Goal: Communication & Community: Answer question/provide support

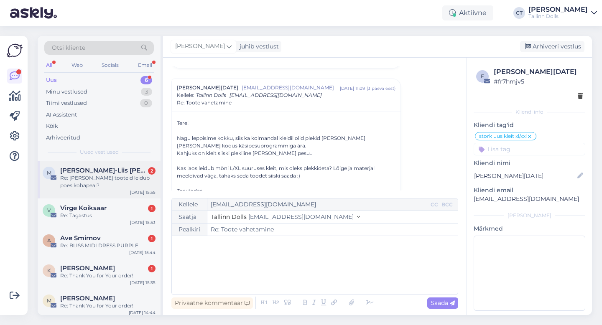
click at [81, 185] on div "Re: [PERSON_NAME] tooteid leidub poes kohapeal?" at bounding box center [107, 181] width 95 height 15
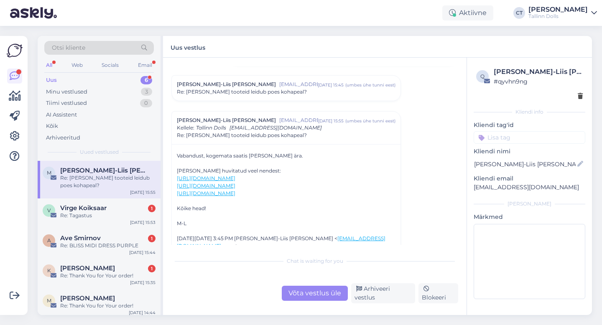
click at [279, 83] on span "[EMAIL_ADDRESS][DOMAIN_NAME]" at bounding box center [298, 85] width 38 height 8
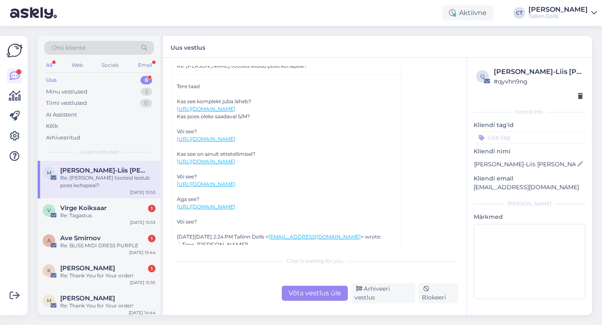
scroll to position [123, 0]
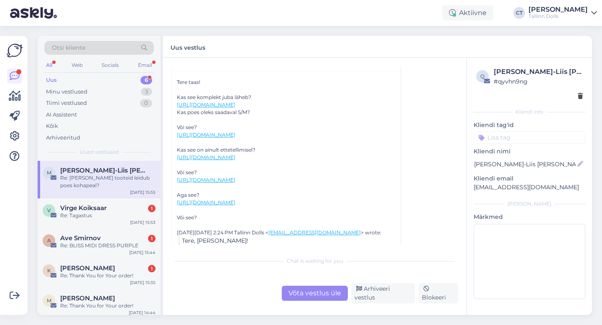
click at [235, 108] on link "[URL][DOMAIN_NAME]" at bounding box center [206, 105] width 59 height 6
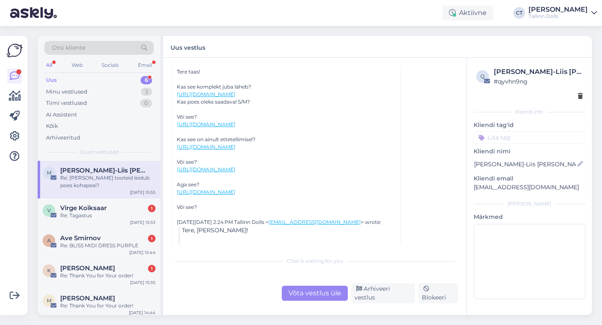
scroll to position [135, 0]
click at [305, 296] on div "Võta vestlus üle" at bounding box center [315, 293] width 66 height 15
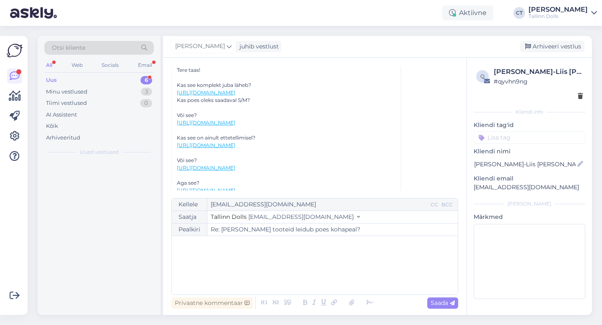
scroll to position [435, 0]
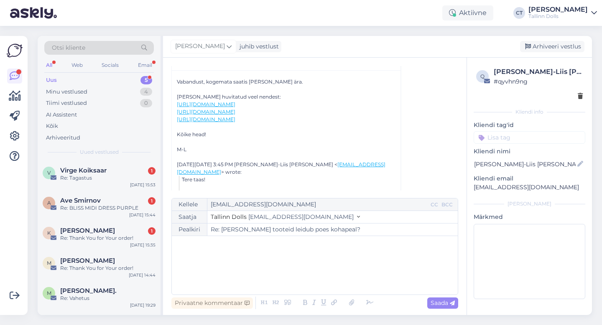
click at [305, 279] on div "﻿" at bounding box center [315, 266] width 278 height 50
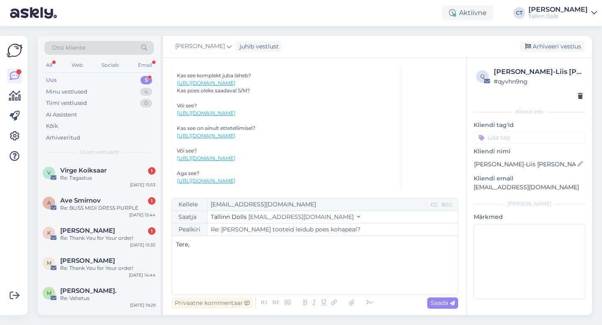
scroll to position [146, 0]
drag, startPoint x: 174, startPoint y: 82, endPoint x: 293, endPoint y: 87, distance: 119.3
click at [293, 87] on div "Tere taas! Kas see komplekt juba läheb? [URL][DOMAIN_NAME] Kas poes oleks saada…" at bounding box center [286, 182] width 229 height 268
copy link "[URL][DOMAIN_NAME]"
click at [221, 259] on p "﻿" at bounding box center [315, 262] width 278 height 9
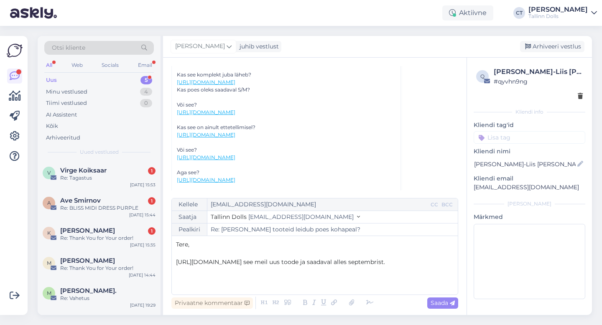
drag, startPoint x: 272, startPoint y: 129, endPoint x: 172, endPoint y: 121, distance: 99.9
click at [172, 121] on div "Tere taas! Kas see komplekt juba läheb? [URL][DOMAIN_NAME] Kas poes oleks saada…" at bounding box center [286, 182] width 229 height 268
copy link "[URL][DOMAIN_NAME]"
click at [200, 284] on p "﻿" at bounding box center [315, 280] width 278 height 9
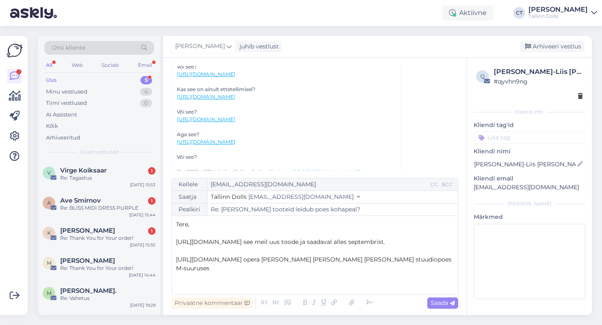
scroll to position [187, 0]
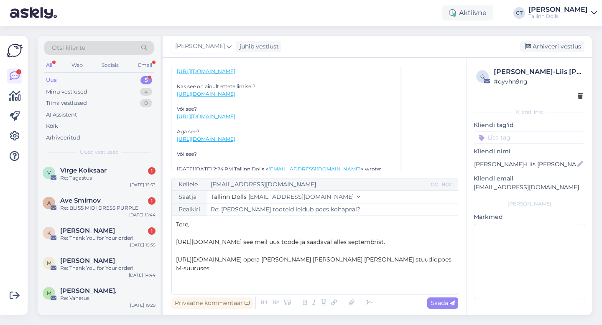
drag, startPoint x: 173, startPoint y: 106, endPoint x: 280, endPoint y: 114, distance: 107.4
click at [280, 114] on div "Tere taas! Kas see komplekt juba läheb? [URL][DOMAIN_NAME] Kas poes oleks saada…" at bounding box center [286, 141] width 229 height 268
copy link "[URL][DOMAIN_NAME]"
click at [213, 283] on p "﻿" at bounding box center [315, 286] width 278 height 9
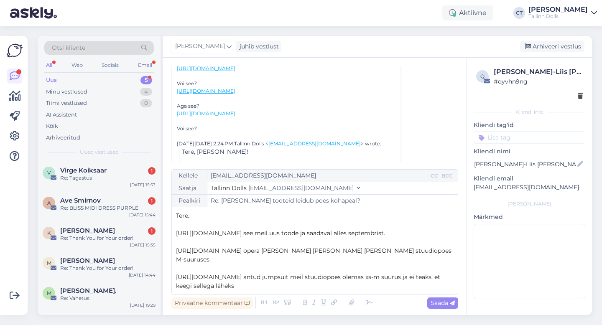
scroll to position [218, 0]
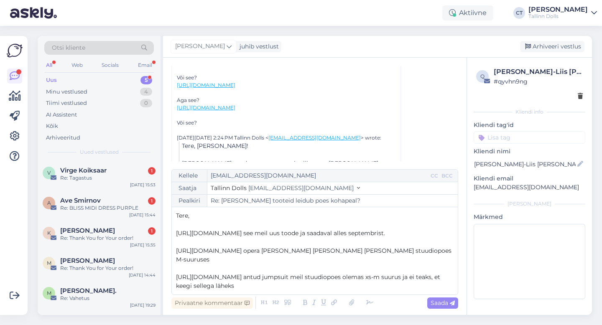
drag, startPoint x: 174, startPoint y: 105, endPoint x: 284, endPoint y: 118, distance: 109.9
click at [284, 118] on div "Tere taas! Kas see komplekt juba läheb? [URL][DOMAIN_NAME] Kas poes oleks saada…" at bounding box center [286, 110] width 229 height 268
copy link "[URL][DOMAIN_NAME]"
click at [281, 284] on p "[URL][DOMAIN_NAME] antud jumpsuit meil stuudiopoes olemas xs-m suurus ja ei tea…" at bounding box center [315, 282] width 278 height 18
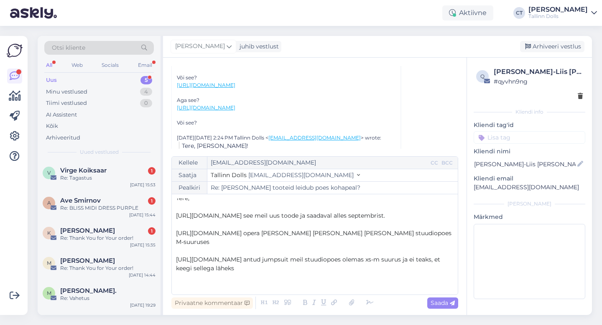
scroll to position [0, 0]
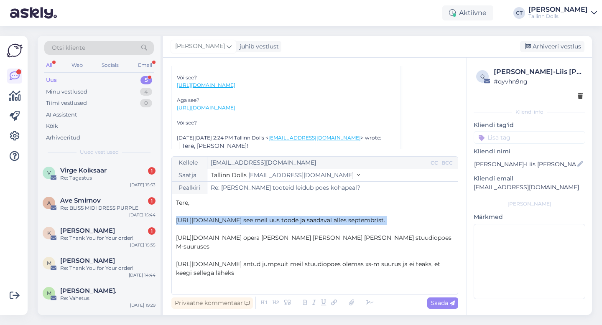
drag, startPoint x: 176, startPoint y: 220, endPoint x: 448, endPoint y: 239, distance: 272.5
click at [448, 239] on div "Tere, ﻿ [URL][DOMAIN_NAME] see meil uus toode ja saadaval alles septembrist. ﻿ …" at bounding box center [315, 245] width 278 height 92
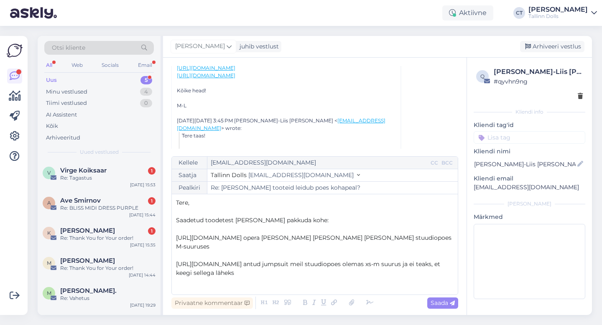
scroll to position [486, 0]
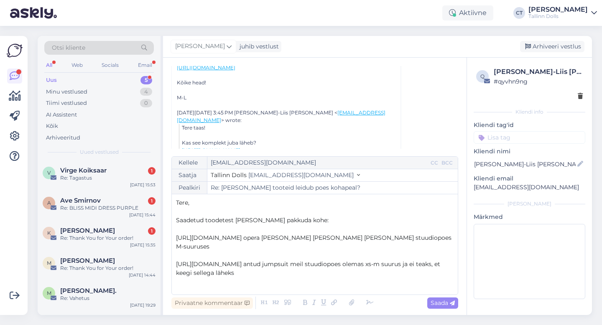
click at [280, 278] on p "[URL][DOMAIN_NAME] antud jumpsuit meil stuudiopoes olemas xs-m suurus ja ei tea…" at bounding box center [315, 269] width 278 height 18
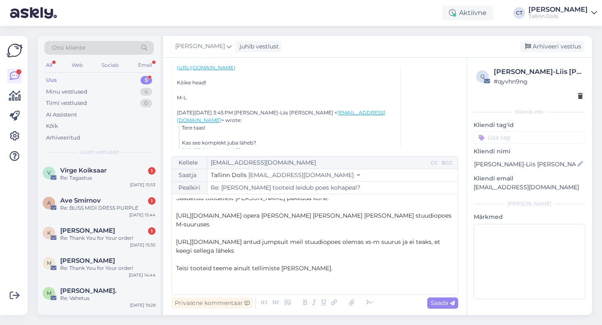
scroll to position [49, 0]
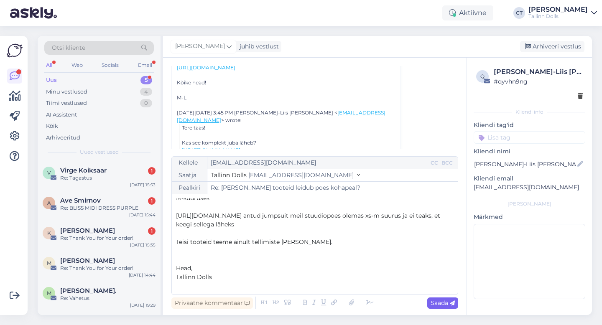
click at [436, 304] on span "Saada" at bounding box center [443, 303] width 24 height 8
type input "Re: Re: Milliseid tooteid leidub poes kohapeal?"
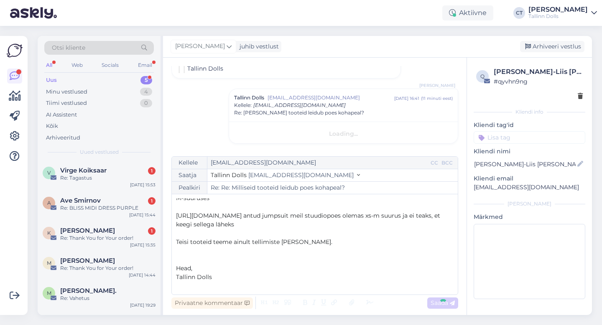
scroll to position [0, 0]
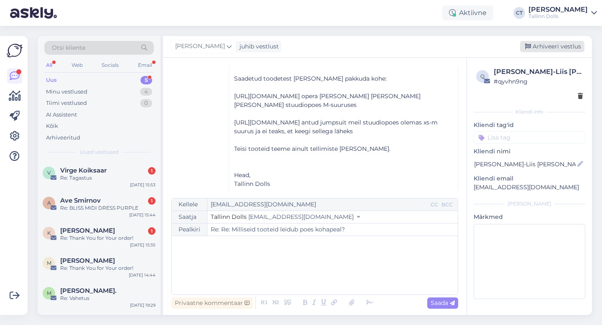
click at [565, 51] on div "Arhiveeri vestlus" at bounding box center [552, 46] width 64 height 11
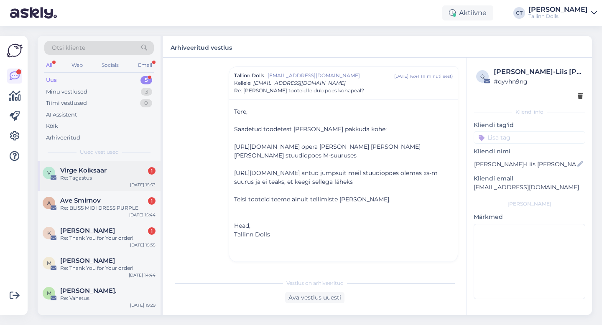
click at [96, 173] on span "Virge Koiksaar" at bounding box center [83, 171] width 46 height 8
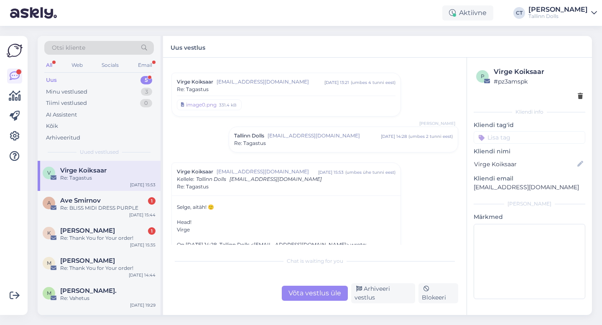
scroll to position [217, 0]
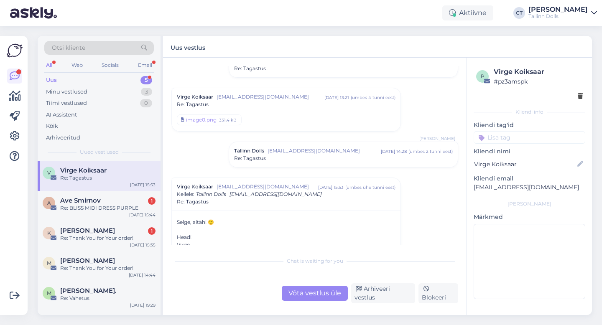
click at [308, 145] on div "Tallinn Dolls [EMAIL_ADDRESS][DOMAIN_NAME] [DATE] 14:28 ( umbes 2 tunni eest ) …" at bounding box center [343, 154] width 229 height 25
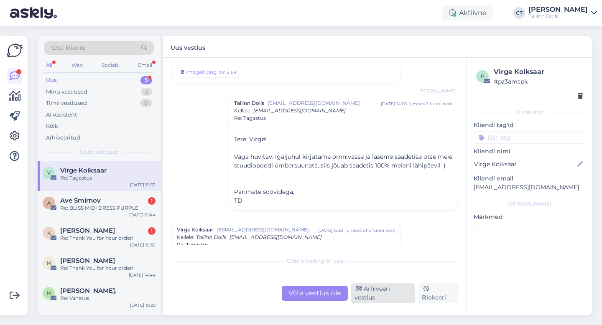
click at [394, 299] on div "Arhiveeri vestlus" at bounding box center [383, 294] width 64 height 20
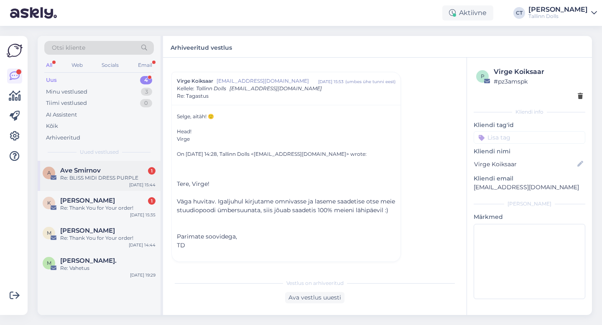
click at [70, 172] on span "Ave Smirnov" at bounding box center [80, 171] width 41 height 8
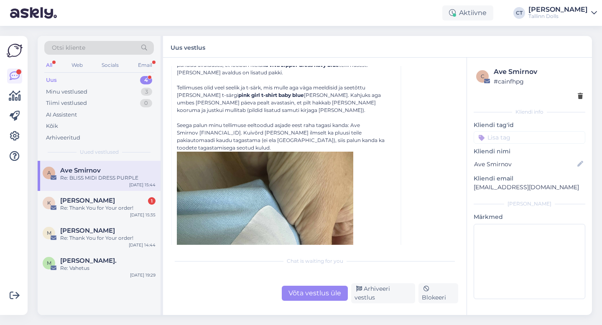
scroll to position [179, 0]
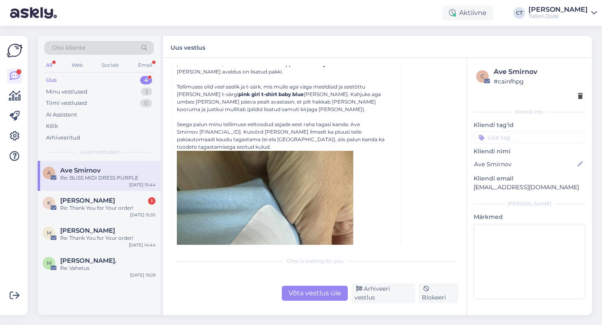
click at [310, 301] on div "Võta vestlus üle" at bounding box center [315, 293] width 66 height 15
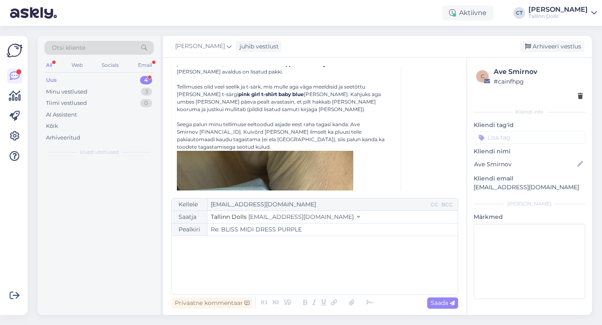
scroll to position [95, 0]
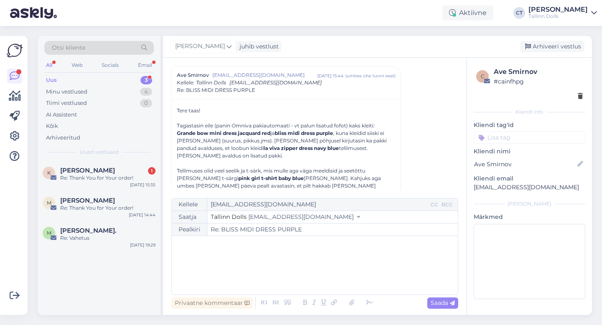
click at [315, 280] on div "﻿" at bounding box center [315, 266] width 278 height 50
click at [241, 243] on p "Tere," at bounding box center [315, 245] width 278 height 9
click at [257, 279] on p "﻿" at bounding box center [315, 280] width 278 height 9
click at [277, 266] on p "Täname [PERSON_NAME] tagasiside eest!" at bounding box center [315, 262] width 278 height 9
click at [251, 282] on p "﻿" at bounding box center [315, 280] width 278 height 9
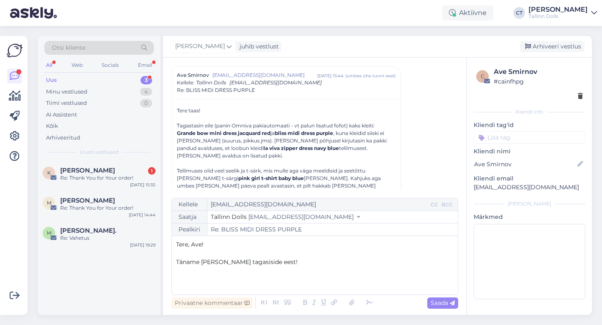
click at [260, 274] on p "﻿" at bounding box center [315, 271] width 278 height 9
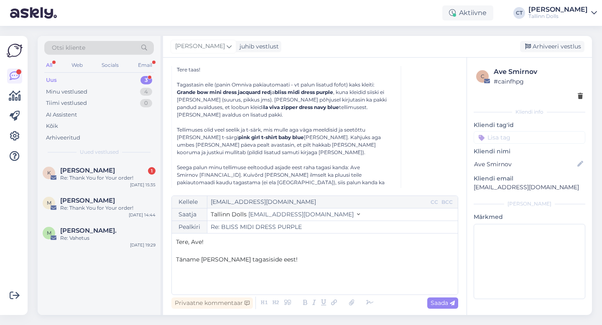
scroll to position [137, 0]
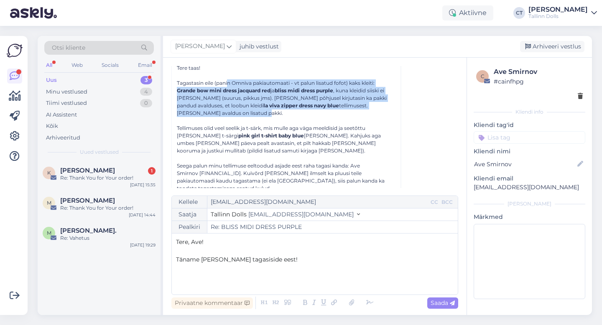
drag, startPoint x: 174, startPoint y: 90, endPoint x: 317, endPoint y: 113, distance: 145.7
copy div "n Omniva pakiautomaati - vt palun lisatud fofot) kaks kleiti: Grande bow mini d…"
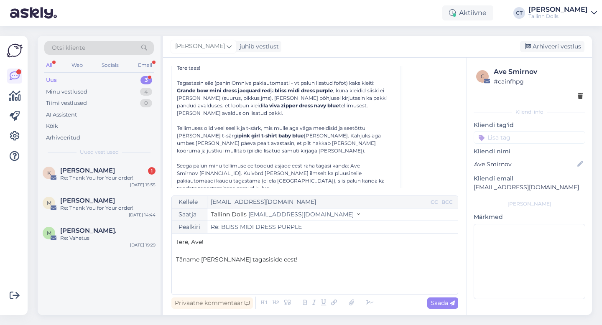
click at [214, 120] on div at bounding box center [286, 121] width 219 height 8
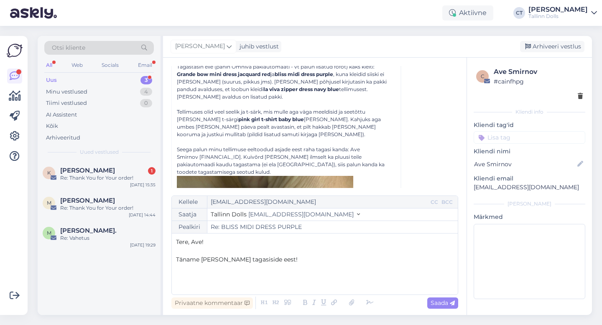
scroll to position [155, 0]
click at [280, 261] on p "Täname [PERSON_NAME] tagasiside eest!" at bounding box center [315, 260] width 278 height 9
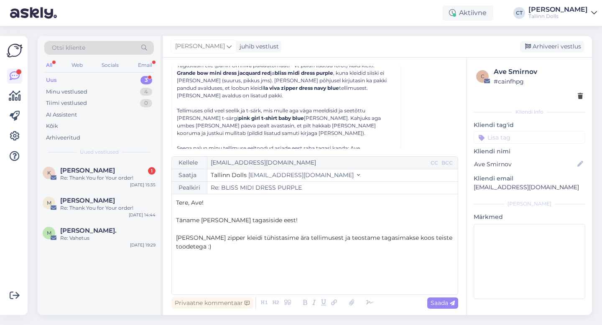
click at [227, 287] on p "﻿" at bounding box center [315, 291] width 278 height 9
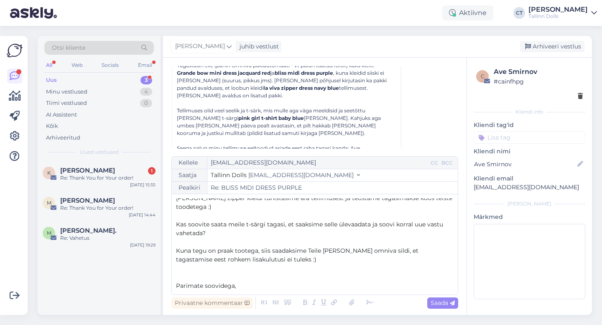
scroll to position [49, 0]
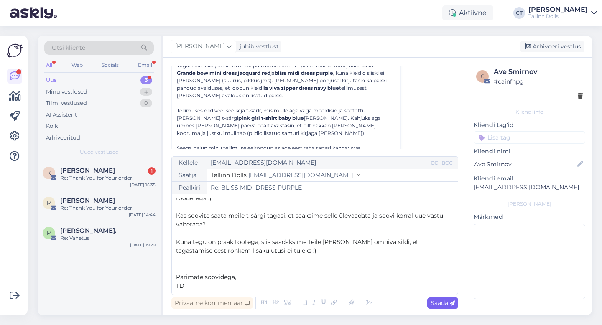
click at [447, 304] on span "Saada" at bounding box center [443, 303] width 24 height 8
type input "Re: Re: BLISS MIDI DRESS PURPLE"
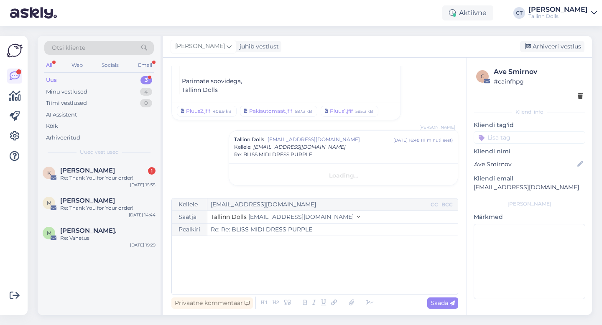
scroll to position [0, 0]
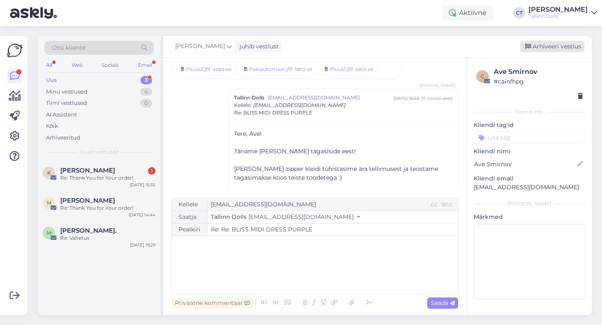
click at [571, 46] on div "Arhiveeri vestlus" at bounding box center [552, 46] width 64 height 11
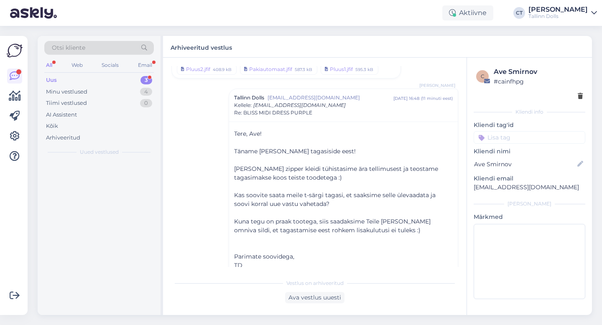
scroll to position [1182, 0]
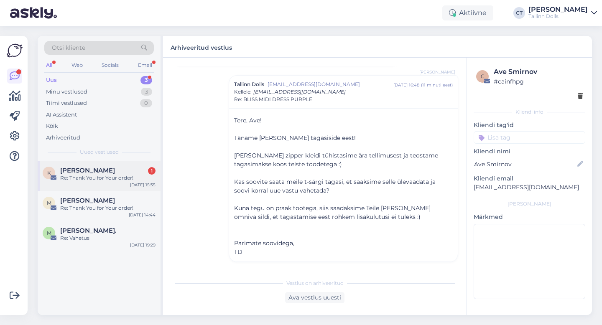
click at [82, 177] on div "Re: Thank You for Your order!" at bounding box center [107, 178] width 95 height 8
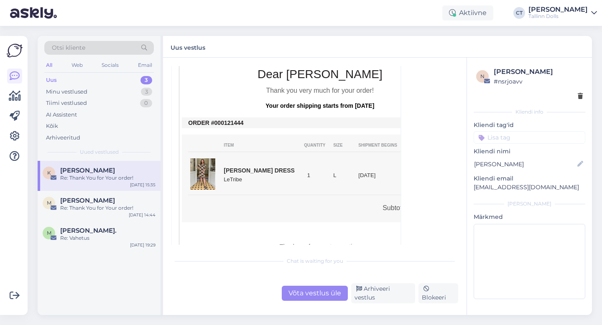
scroll to position [179, 0]
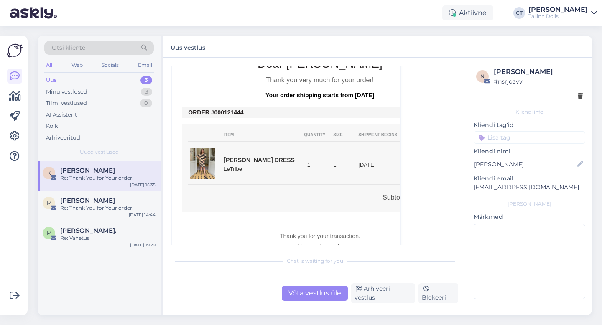
click at [323, 296] on div "Võta vestlus üle" at bounding box center [315, 293] width 66 height 15
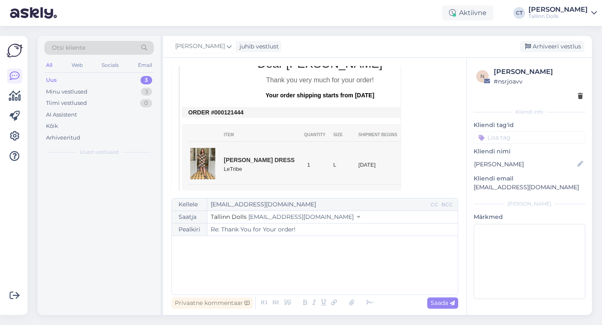
scroll to position [23, 0]
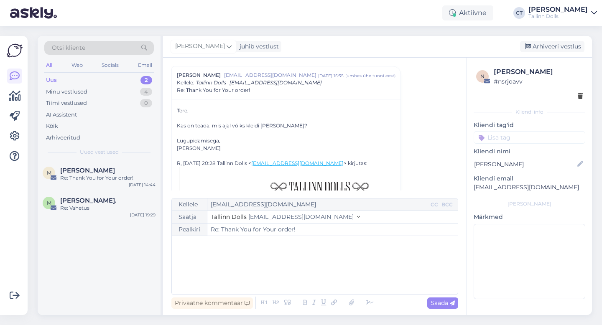
click at [323, 279] on div "﻿" at bounding box center [315, 266] width 278 height 50
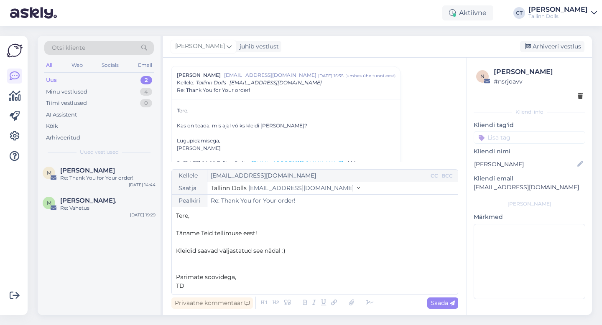
click at [446, 311] on div "Privaatne kommentaar Saada" at bounding box center [314, 303] width 287 height 16
click at [447, 302] on span "Saada" at bounding box center [443, 303] width 24 height 8
type input "Re: Re: Thank You for Your order!"
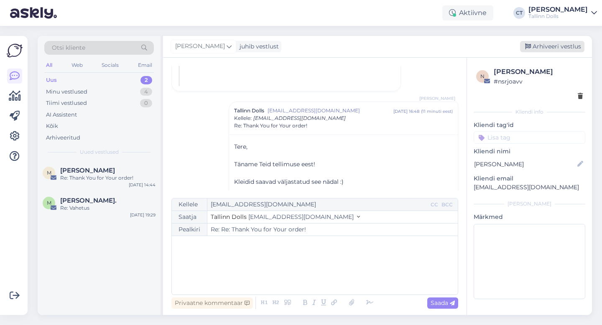
click at [579, 48] on div "Arhiveeri vestlus" at bounding box center [552, 46] width 64 height 11
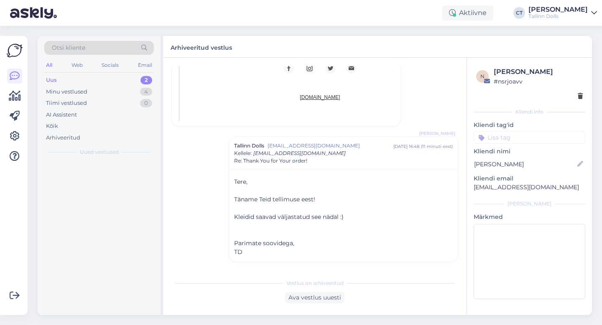
scroll to position [466, 0]
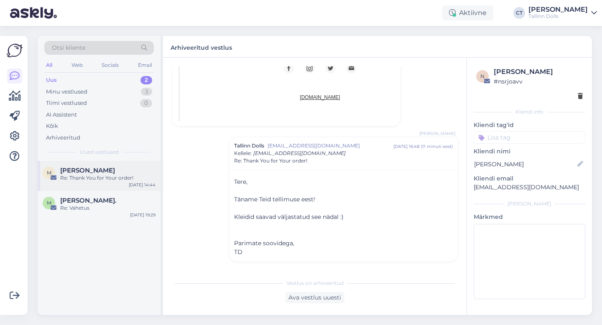
click at [95, 171] on span "[PERSON_NAME]" at bounding box center [87, 171] width 55 height 8
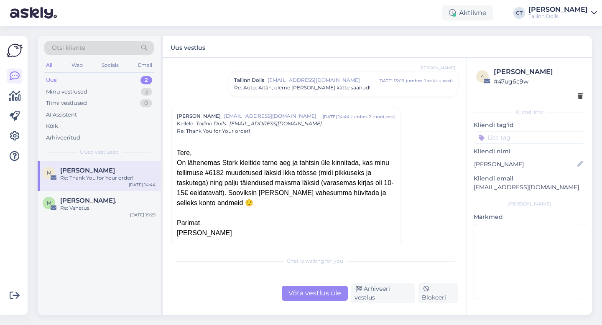
scroll to position [1080, 0]
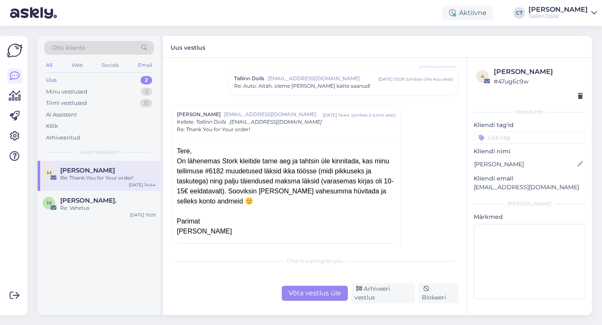
click at [104, 47] on div "Otsi kliente" at bounding box center [99, 48] width 110 height 14
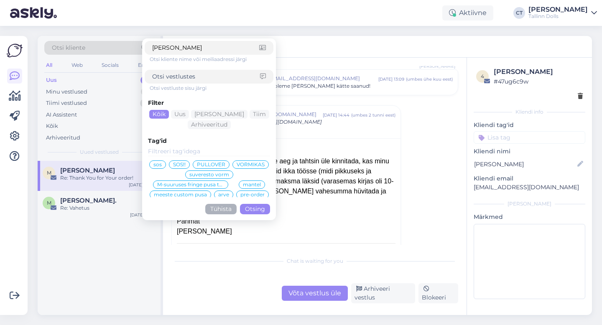
type input "kaile"
click button "Otsing" at bounding box center [255, 209] width 30 height 10
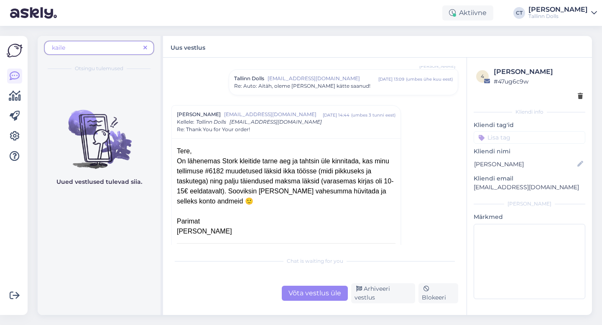
click at [89, 50] on span "kaile" at bounding box center [96, 48] width 88 height 9
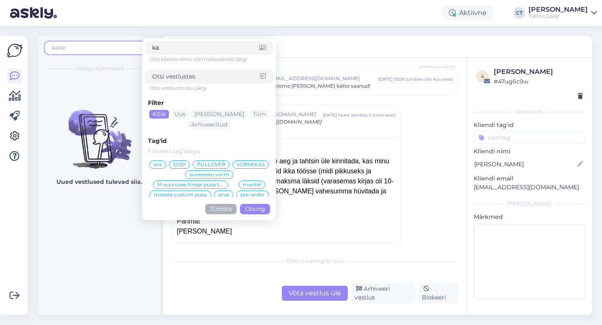
type input "k"
type input "vendlas"
click button "Otsing" at bounding box center [255, 209] width 30 height 10
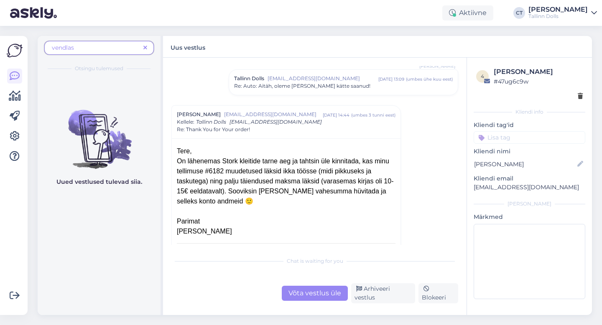
click at [109, 47] on span "vendlas" at bounding box center [96, 48] width 88 height 9
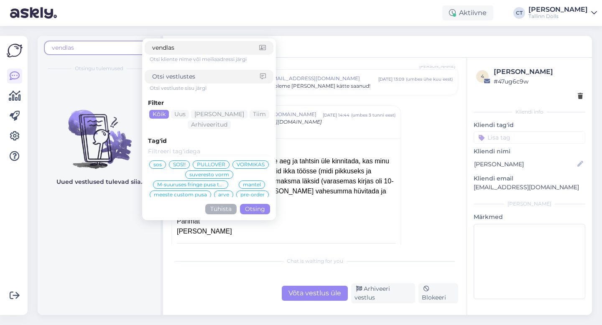
click at [177, 49] on input "vendlas" at bounding box center [205, 48] width 107 height 9
type input "kaile"
click button "Otsing" at bounding box center [255, 209] width 30 height 10
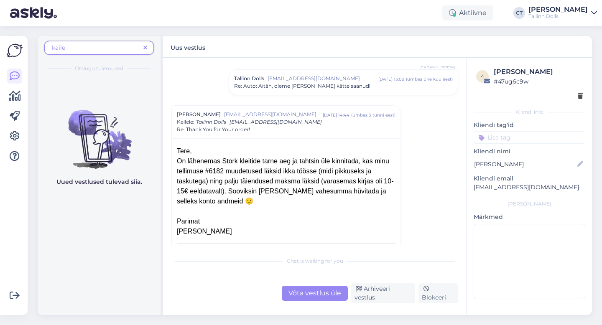
click at [146, 47] on icon at bounding box center [145, 48] width 4 height 6
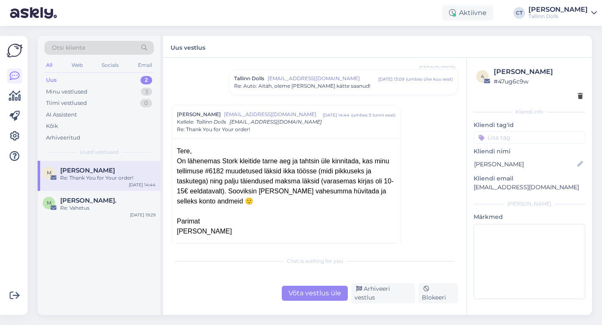
click at [114, 50] on div "Otsi kliente" at bounding box center [99, 48] width 110 height 14
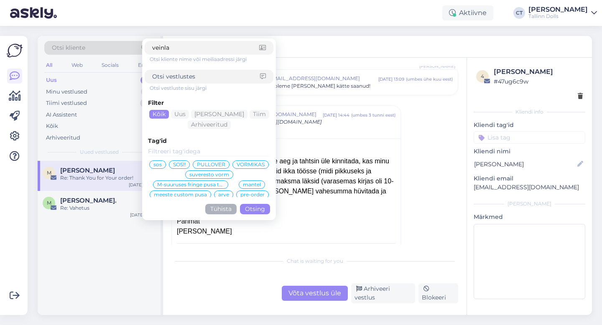
type input "veinlas"
click button "Otsing" at bounding box center [255, 209] width 30 height 10
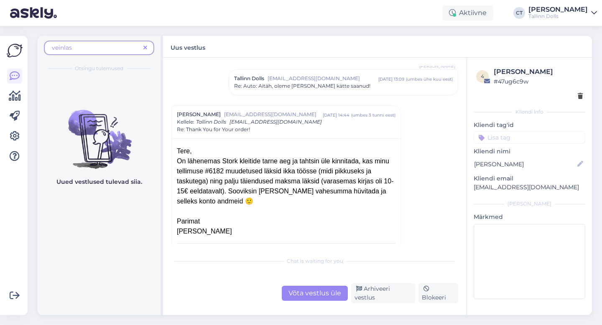
click at [146, 47] on icon at bounding box center [145, 48] width 4 height 6
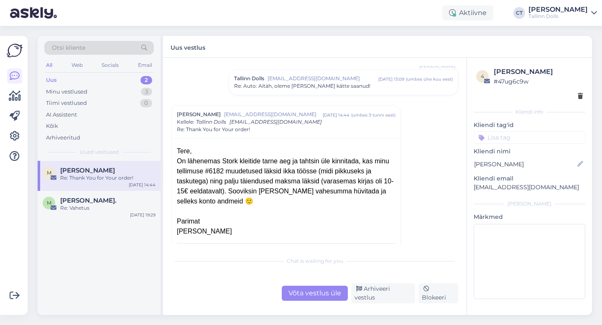
click at [89, 38] on div "Otsi kliente All Web Socials Email Uus 2 Minu vestlused 3 Tiimi vestlused 0 AI …" at bounding box center [99, 98] width 123 height 125
click at [89, 44] on div "Otsi kliente" at bounding box center [99, 48] width 110 height 14
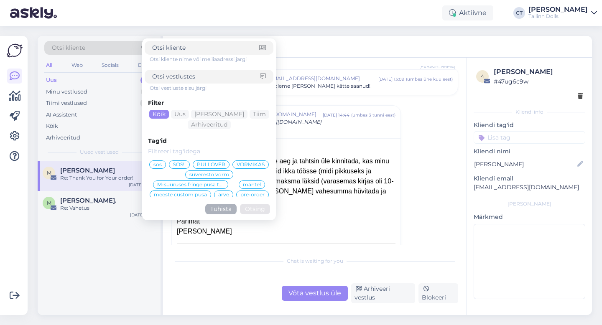
type input "[EMAIL_ADDRESS][DOMAIN_NAME]"
click button "Otsing" at bounding box center [255, 209] width 30 height 10
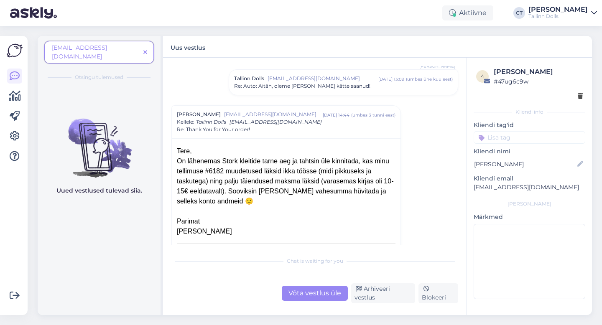
click at [107, 46] on span "[EMAIL_ADDRESS][DOMAIN_NAME]" at bounding box center [79, 52] width 55 height 16
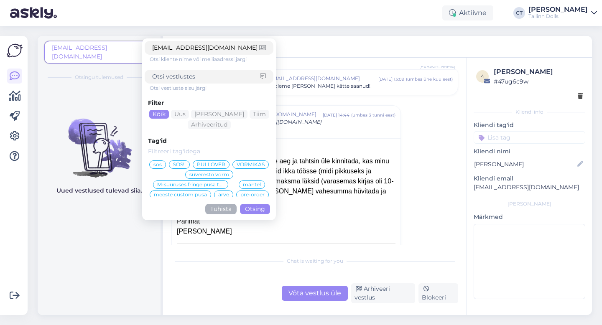
click at [175, 46] on input "[EMAIL_ADDRESS][DOMAIN_NAME]" at bounding box center [205, 48] width 107 height 9
click at [199, 70] on div at bounding box center [209, 77] width 129 height 14
click at [200, 80] on input at bounding box center [206, 76] width 108 height 9
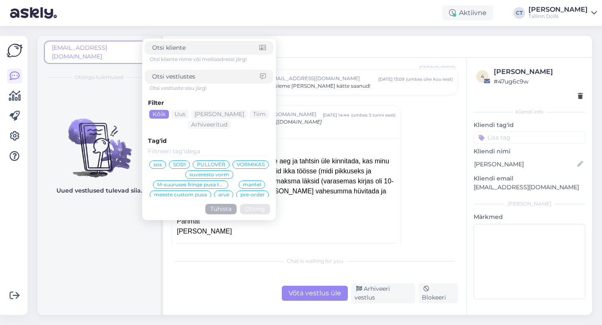
paste input "[EMAIL_ADDRESS][DOMAIN_NAME]"
type input "[EMAIL_ADDRESS][DOMAIN_NAME]"
click button "Otsing" at bounding box center [255, 209] width 30 height 10
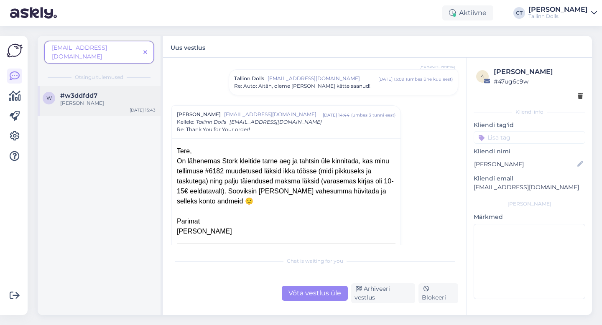
click at [102, 100] on div "[PERSON_NAME]" at bounding box center [107, 104] width 95 height 8
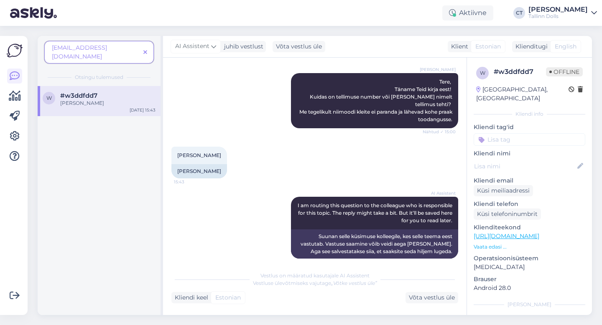
scroll to position [453, 0]
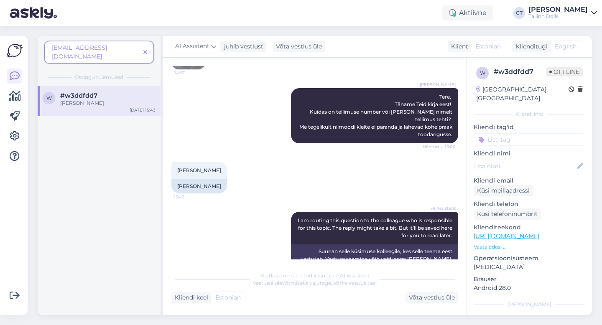
click at [147, 50] on icon at bounding box center [145, 53] width 4 height 6
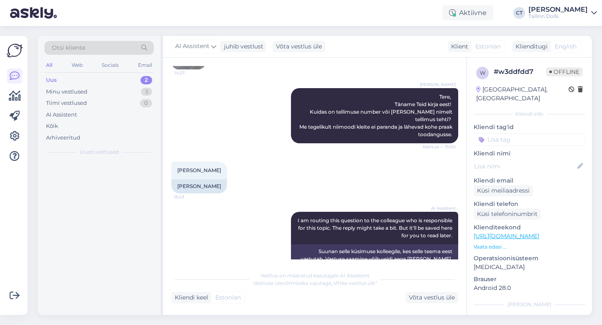
click at [102, 78] on div "Uus 2" at bounding box center [99, 80] width 110 height 12
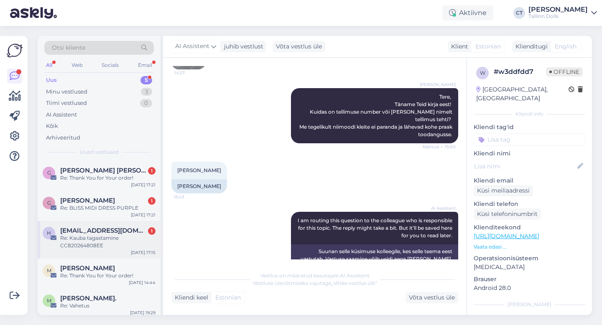
click at [98, 238] on div "Re: Kauba tagastamine CC820264808EE" at bounding box center [107, 242] width 95 height 15
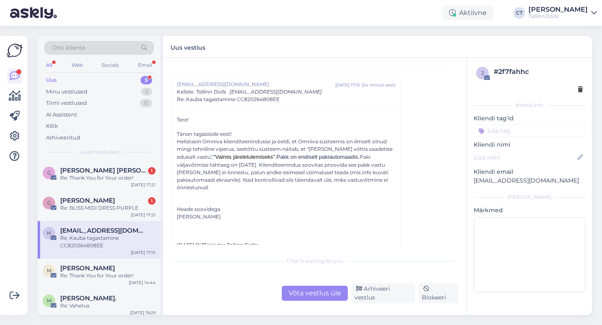
scroll to position [96, 0]
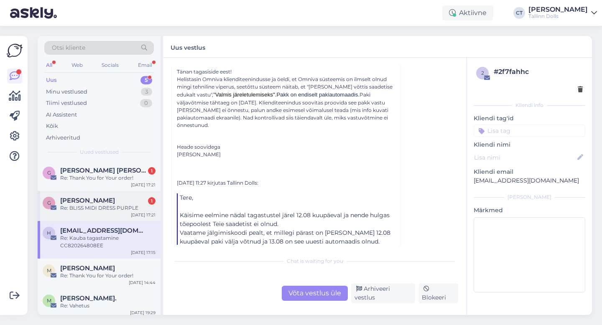
click at [114, 209] on div "Re: BLISS MIDI DRESS PURPLE" at bounding box center [107, 209] width 95 height 8
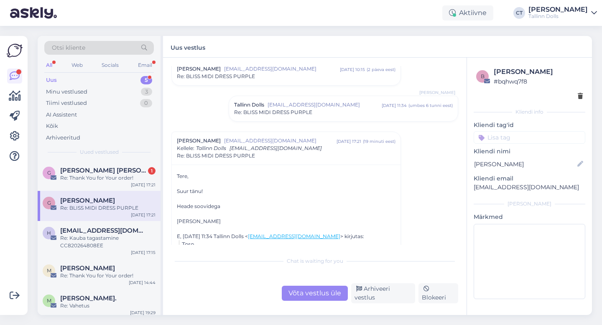
scroll to position [102, 0]
click at [317, 115] on div "Re: BLISS MIDI DRESS PURPLE" at bounding box center [343, 112] width 219 height 8
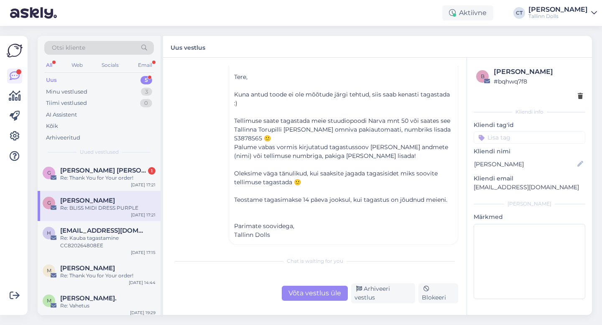
scroll to position [166, 0]
click at [384, 299] on div "Arhiveeri vestlus" at bounding box center [383, 294] width 64 height 20
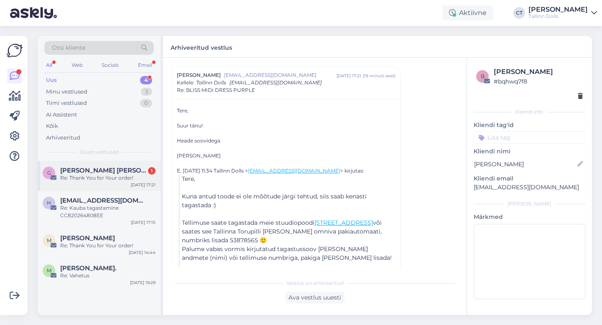
click at [113, 171] on div "[PERSON_NAME] [PERSON_NAME] 1" at bounding box center [107, 171] width 95 height 8
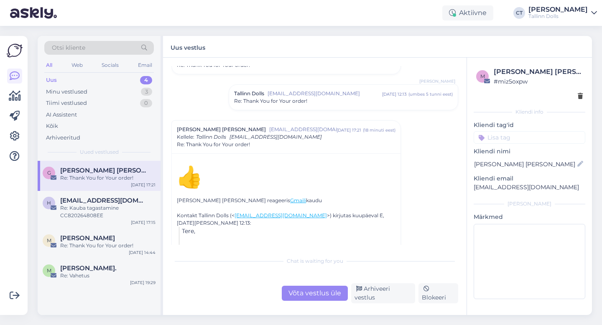
scroll to position [114, 0]
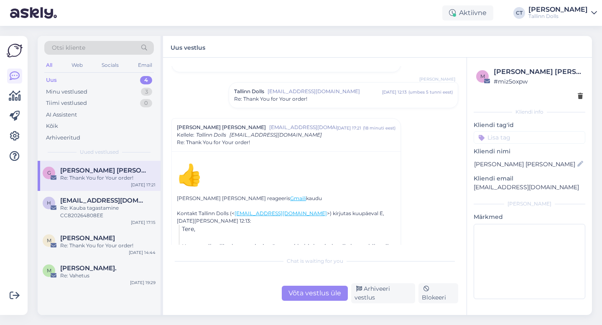
click at [334, 93] on span "[EMAIL_ADDRESS][DOMAIN_NAME]" at bounding box center [325, 92] width 115 height 8
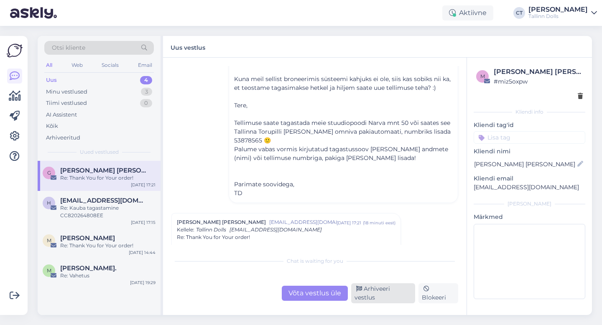
click at [386, 297] on div "Arhiveeri vestlus" at bounding box center [383, 294] width 64 height 20
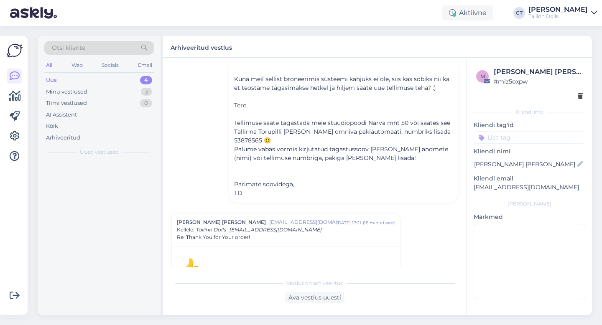
scroll to position [328, 0]
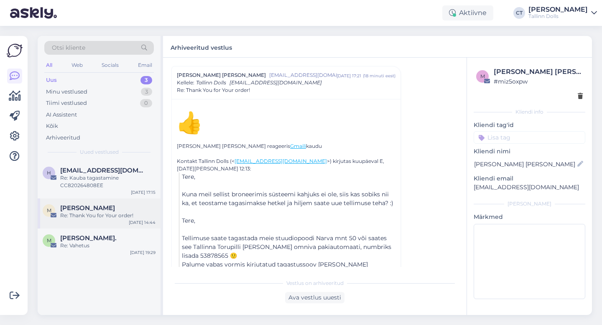
click at [126, 202] on div "M [PERSON_NAME] Re: Thank You for Your order! [DATE] 14:44" at bounding box center [99, 214] width 123 height 30
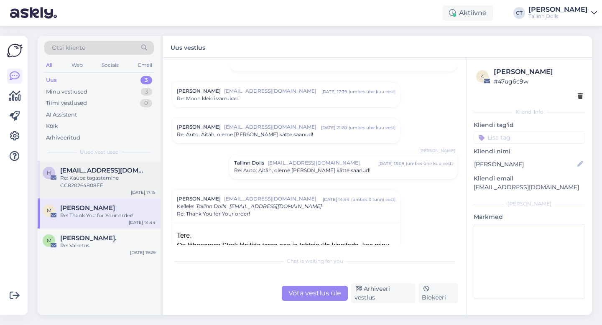
click at [130, 169] on div "[EMAIL_ADDRESS][DOMAIN_NAME]" at bounding box center [107, 171] width 95 height 8
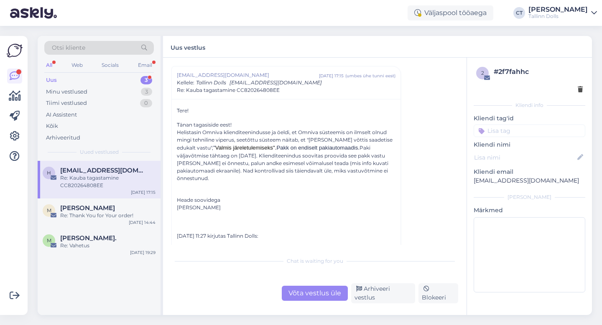
click at [66, 77] on div "Uus 3" at bounding box center [99, 80] width 110 height 12
